Goal: Information Seeking & Learning: Learn about a topic

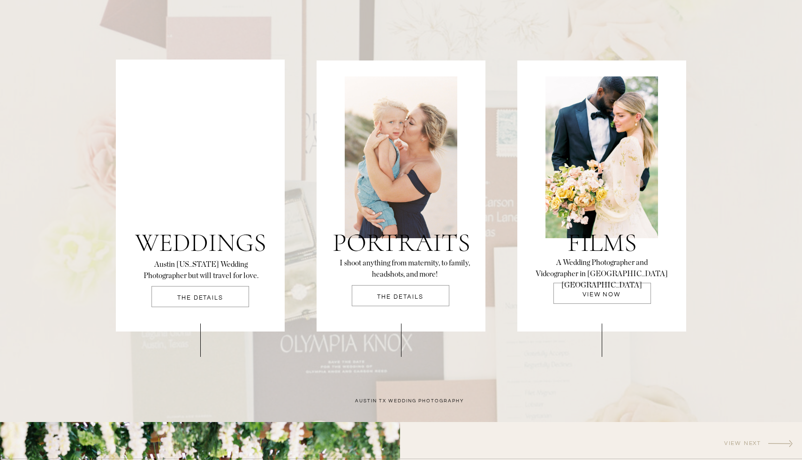
scroll to position [1948, 0]
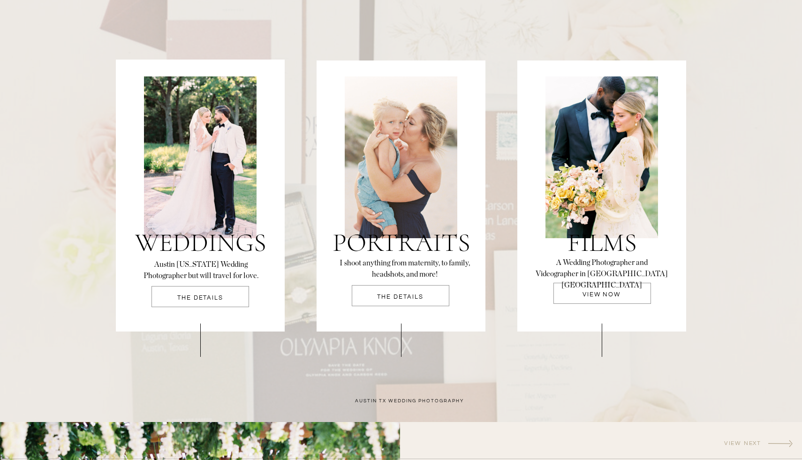
click at [620, 291] on div at bounding box center [603, 293] width 98 height 21
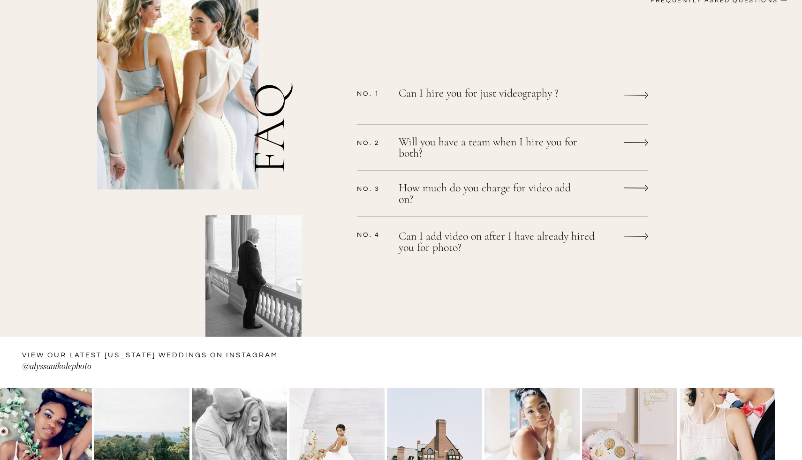
scroll to position [769, 0]
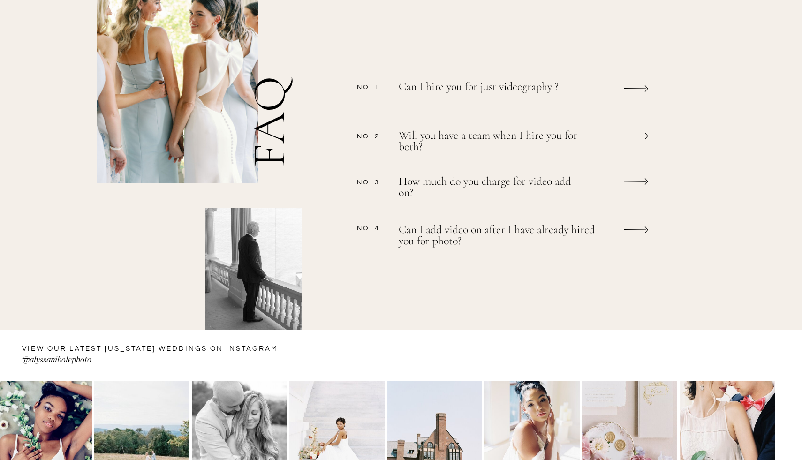
click at [540, 181] on p "How much do you charge for video add on?" at bounding box center [490, 188] width 183 height 25
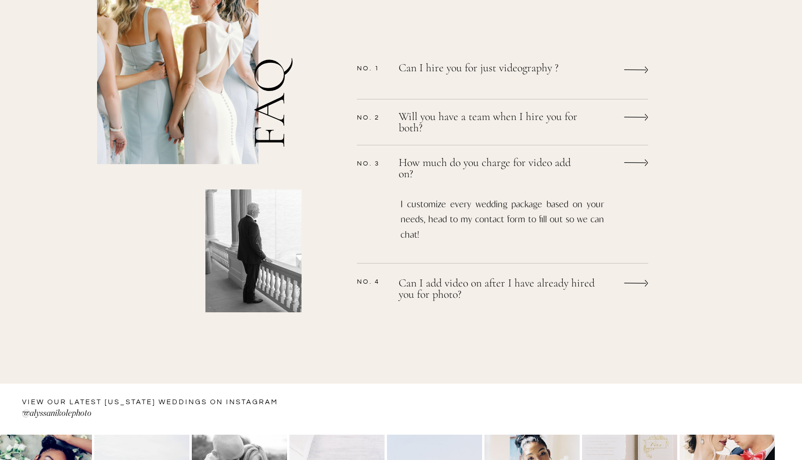
scroll to position [807, 0]
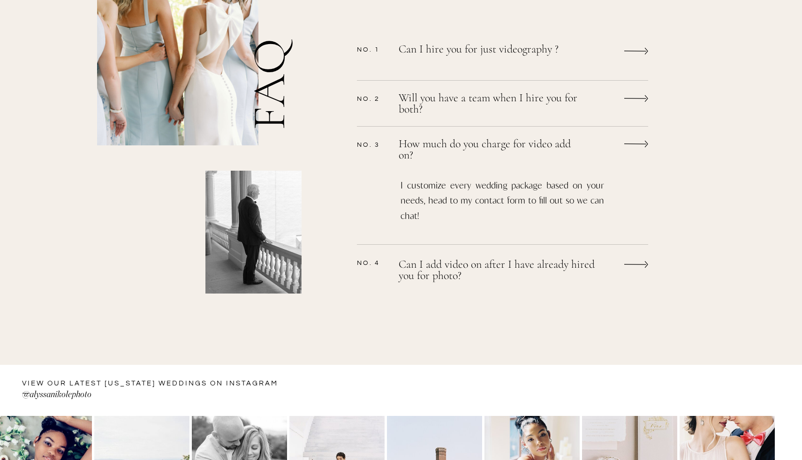
click at [495, 266] on p "Can I add video on after I have already hired you for photo?" at bounding box center [504, 271] width 210 height 25
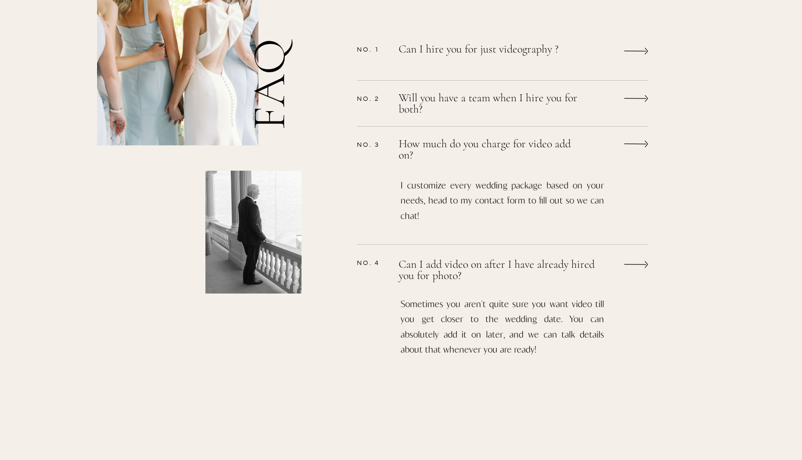
click at [494, 269] on p "Can I add video on after I have already hired you for photo?" at bounding box center [500, 270] width 202 height 23
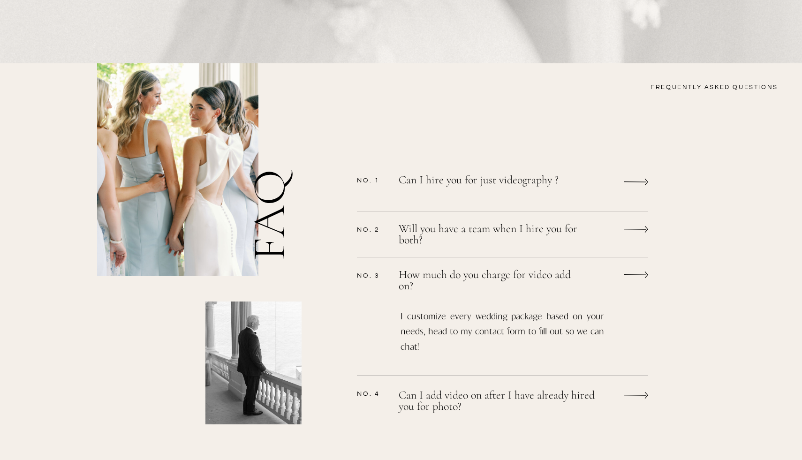
scroll to position [676, 0]
click at [494, 270] on p "How much do you charge for video add on?" at bounding box center [490, 281] width 183 height 23
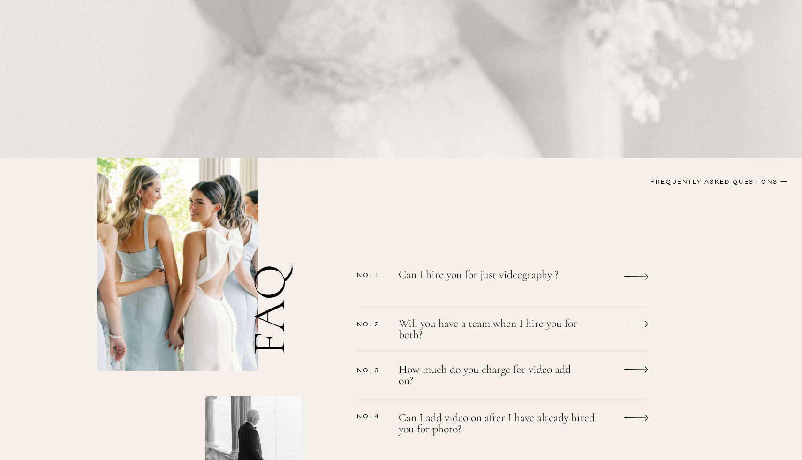
scroll to position [563, 0]
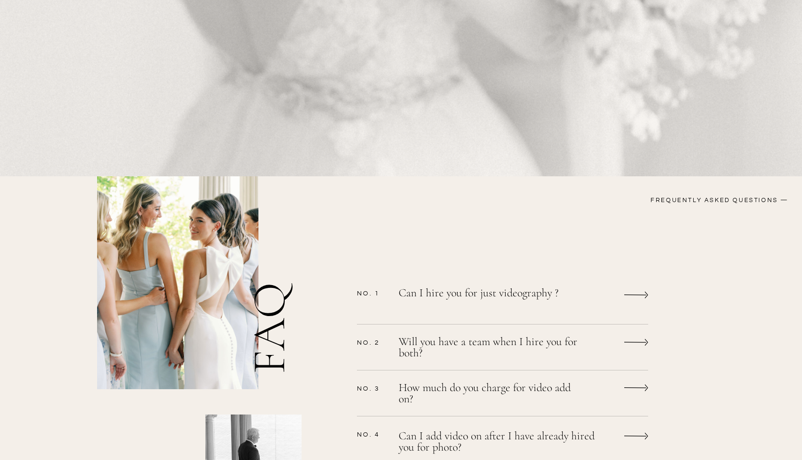
click at [736, 200] on h3 "FREQUENTLY ASKED QUESTIONS —" at bounding box center [686, 201] width 206 height 11
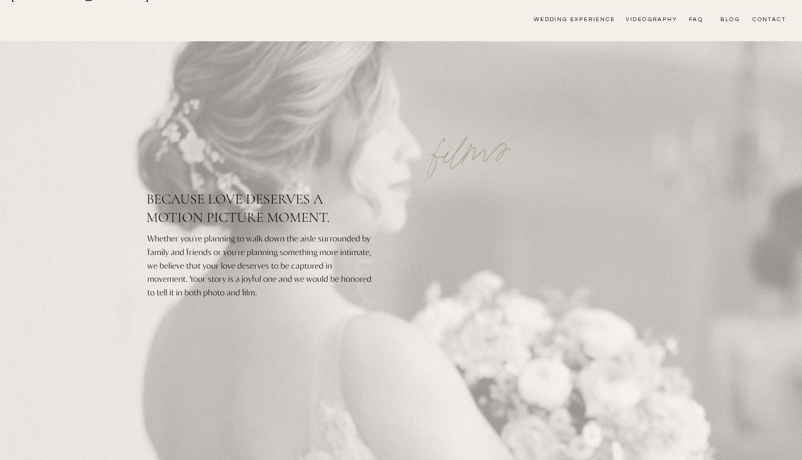
scroll to position [0, 0]
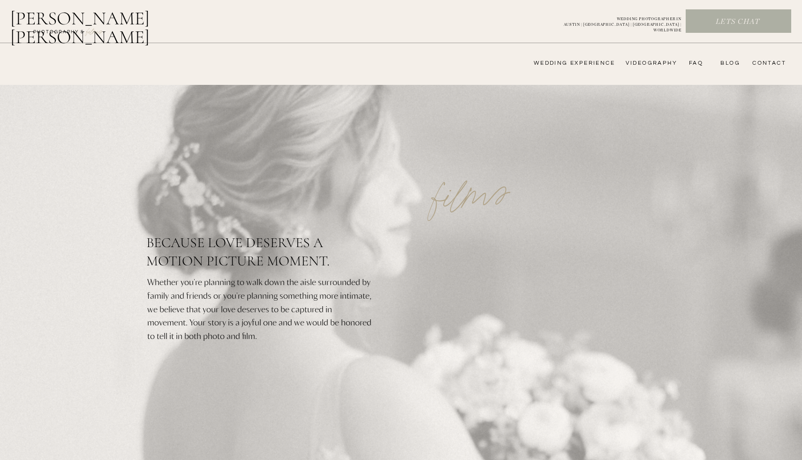
click at [696, 63] on nav "FAQ" at bounding box center [694, 64] width 19 height 8
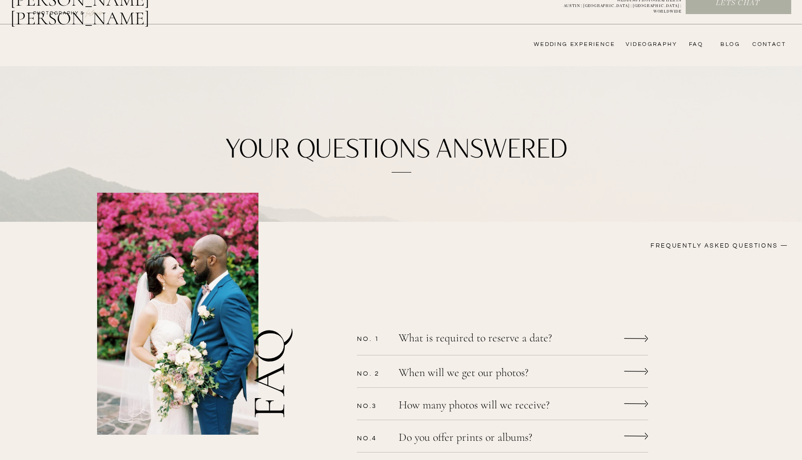
scroll to position [56, 0]
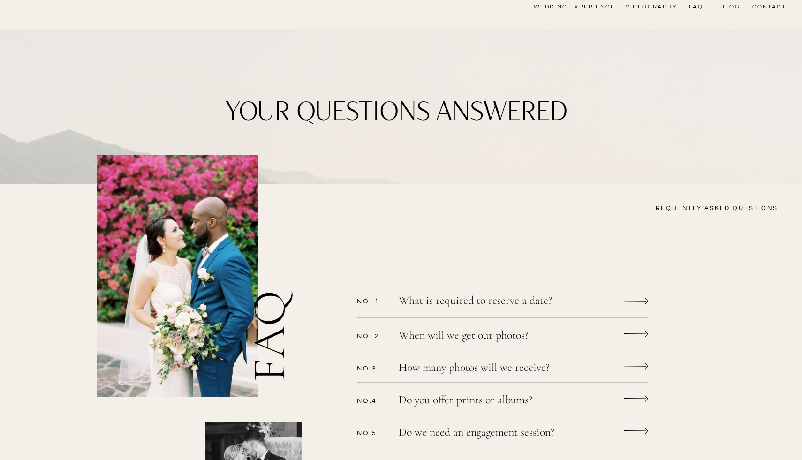
click at [632, 301] on icon at bounding box center [636, 301] width 22 height 1
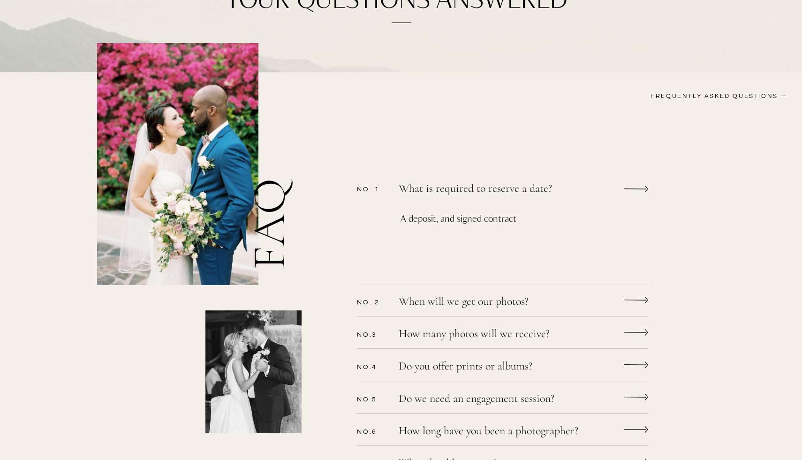
scroll to position [169, 0]
click at [632, 301] on icon at bounding box center [637, 300] width 24 height 18
click at [637, 298] on icon at bounding box center [637, 300] width 24 height 18
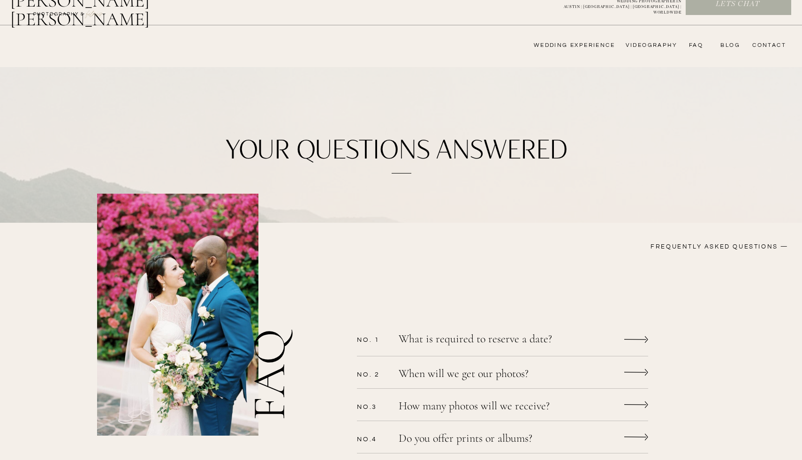
scroll to position [0, 0]
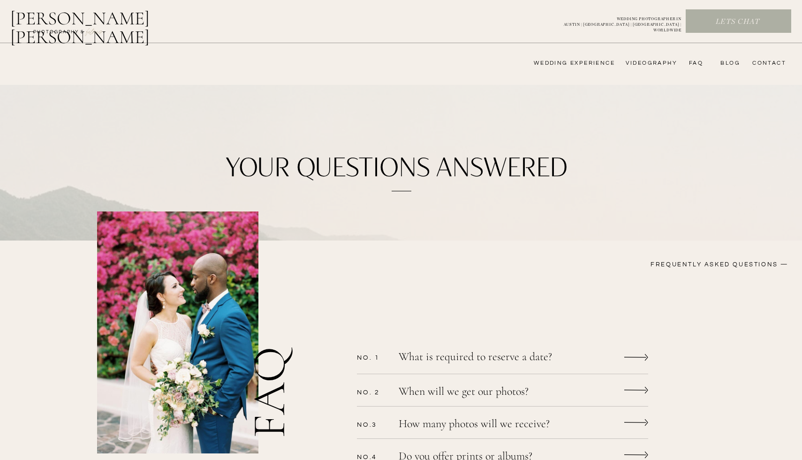
click at [580, 66] on nav "wedding experience" at bounding box center [568, 64] width 94 height 8
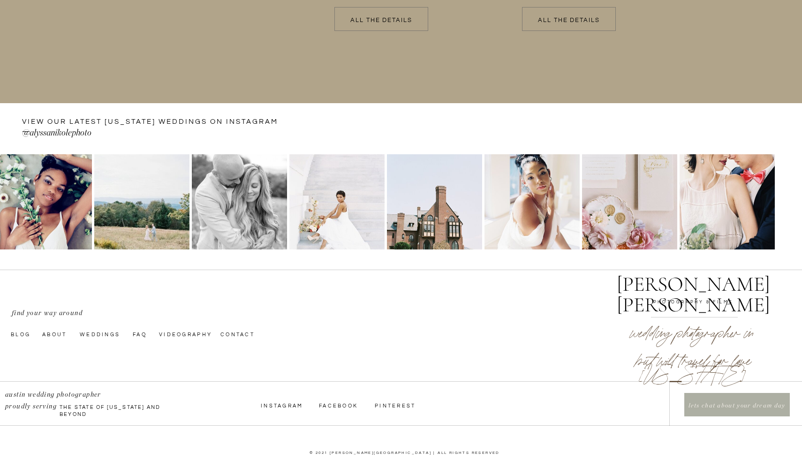
scroll to position [2278, 0]
